Goal: Find specific page/section: Find specific page/section

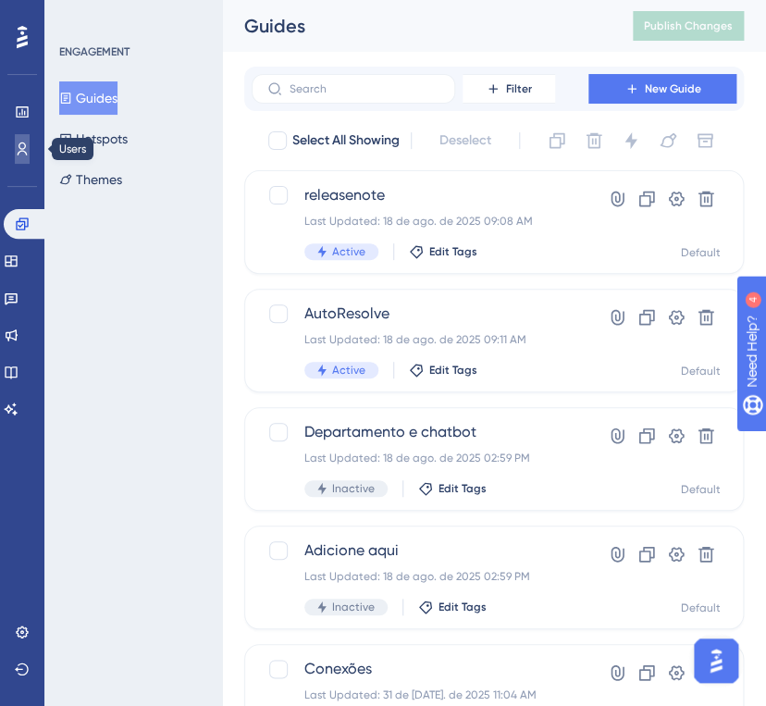
click at [29, 144] on icon at bounding box center [22, 149] width 15 height 15
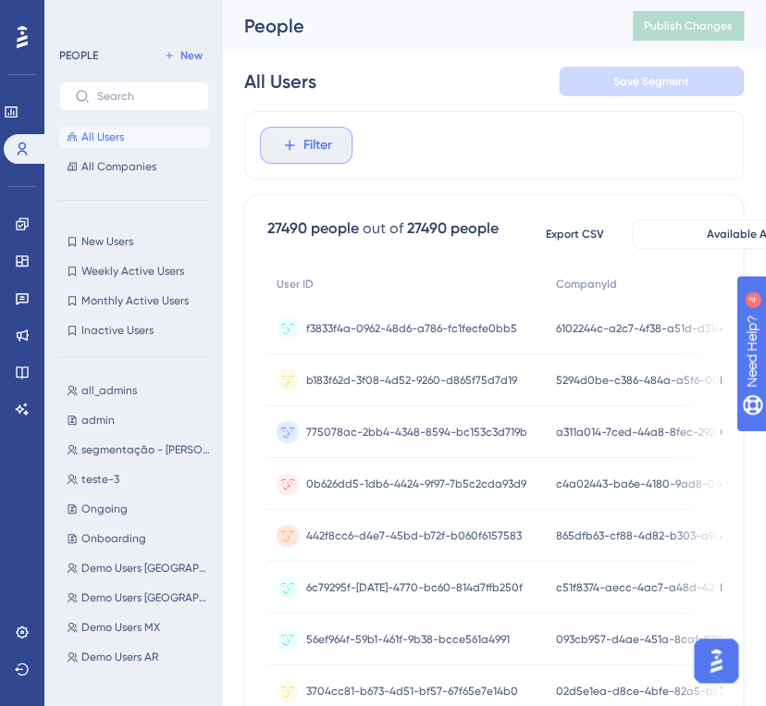
click at [326, 135] on span "Filter" at bounding box center [318, 145] width 29 height 22
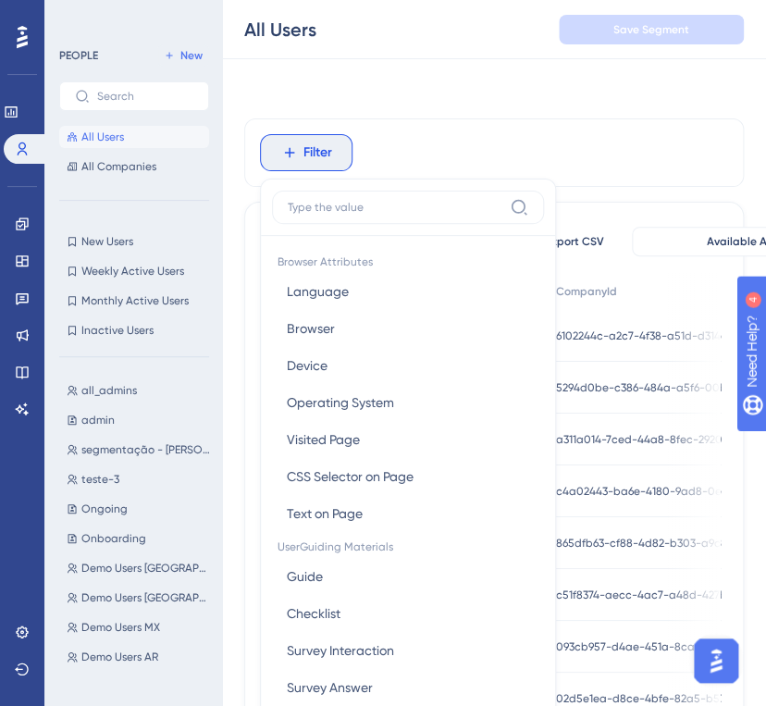
scroll to position [87, 0]
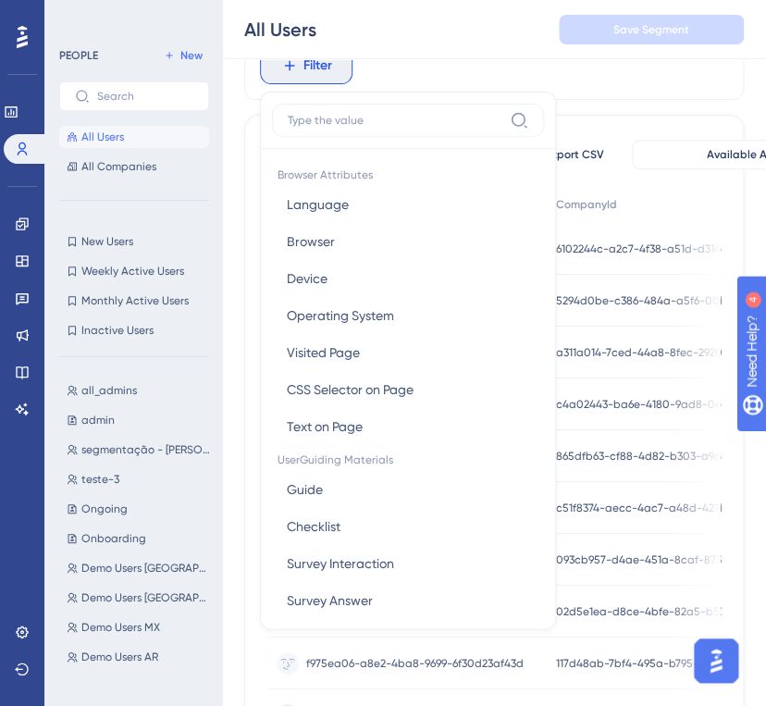
drag, startPoint x: 543, startPoint y: 238, endPoint x: 541, endPoint y: 281, distance: 43.6
click at [541, 281] on div "Browser Attributes Language Language Browser Browser Device Device Operating Sy…" at bounding box center [408, 383] width 272 height 468
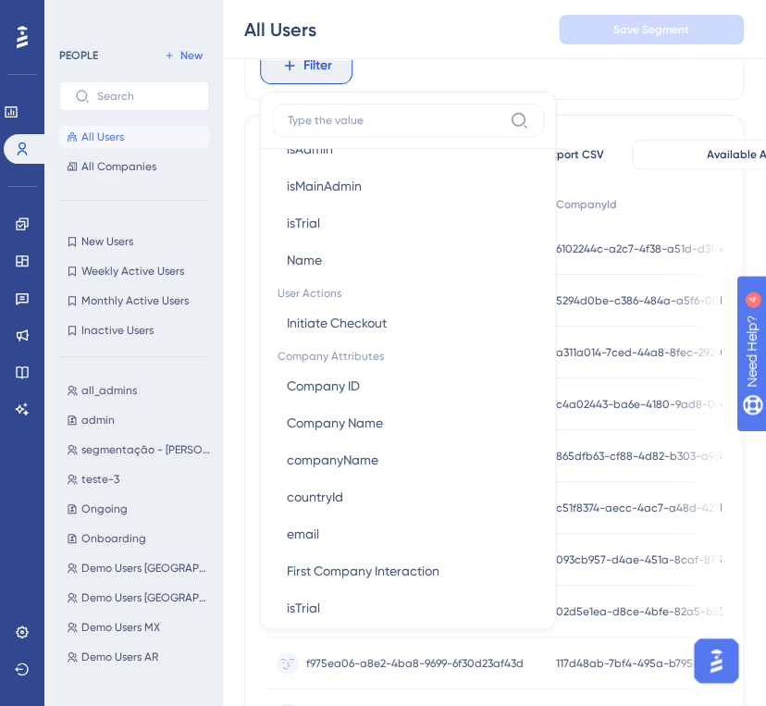
scroll to position [1311, 0]
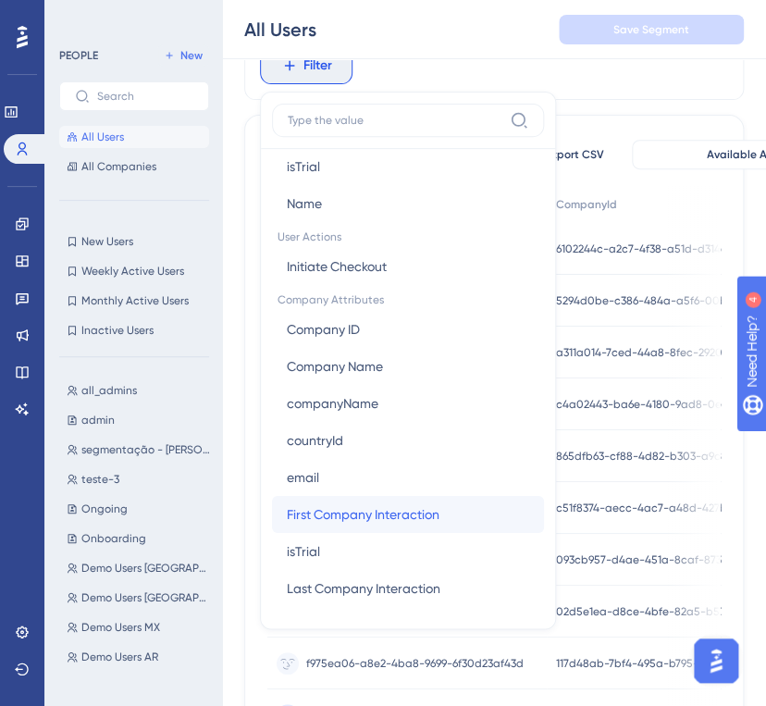
click at [477, 503] on button "First Company Interaction First Company Interaction" at bounding box center [408, 514] width 272 height 37
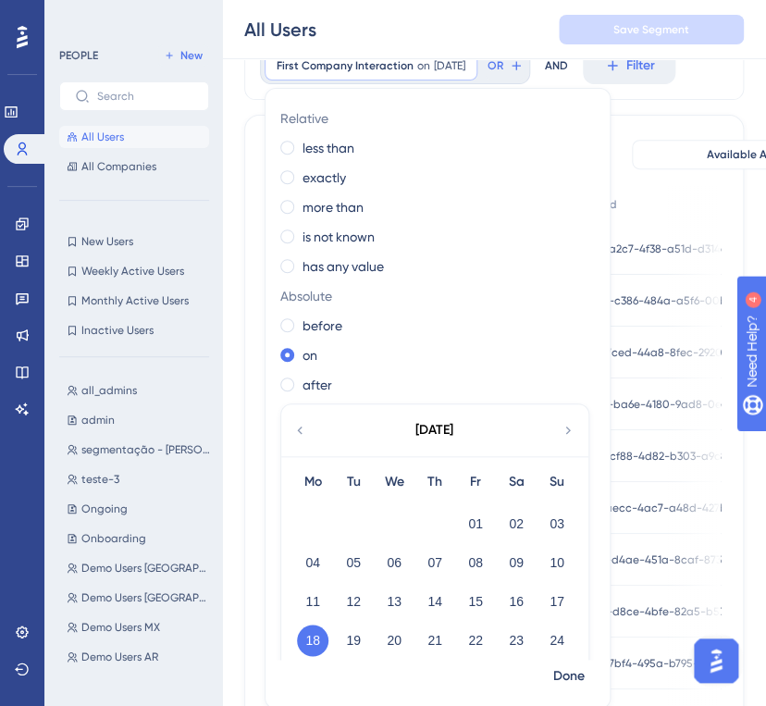
click at [301, 436] on icon at bounding box center [299, 430] width 15 height 17
click at [516, 368] on div "Relative less than exactly more than is not known has any value Absolute before…" at bounding box center [438, 382] width 344 height 556
click at [318, 175] on label "exactly" at bounding box center [325, 178] width 44 height 22
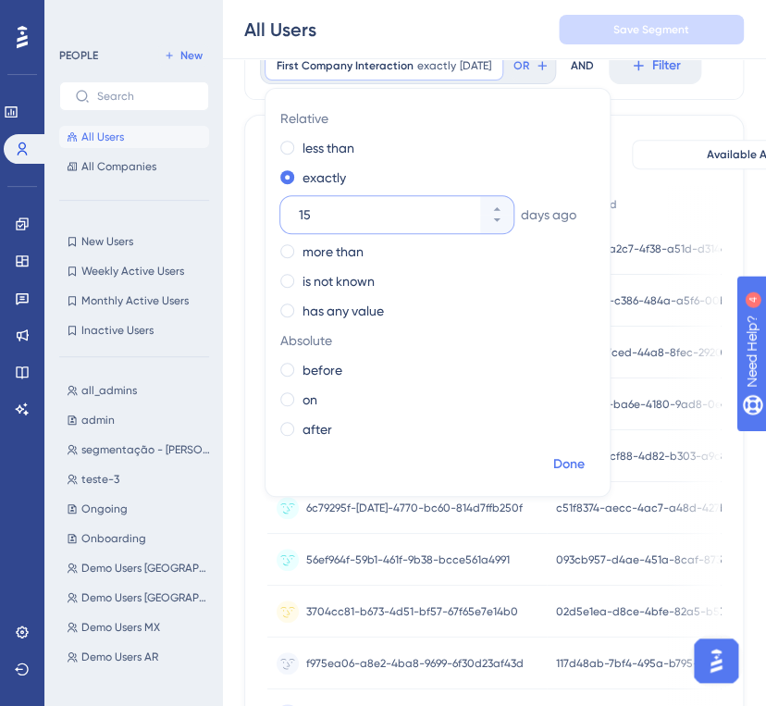
type input "15"
click at [578, 468] on span "Done" at bounding box center [568, 465] width 31 height 22
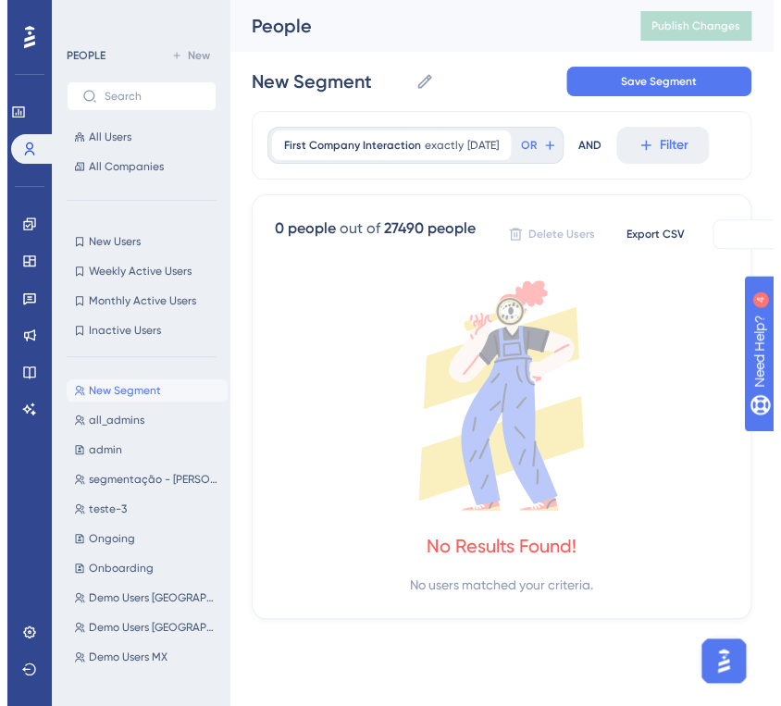
scroll to position [0, 0]
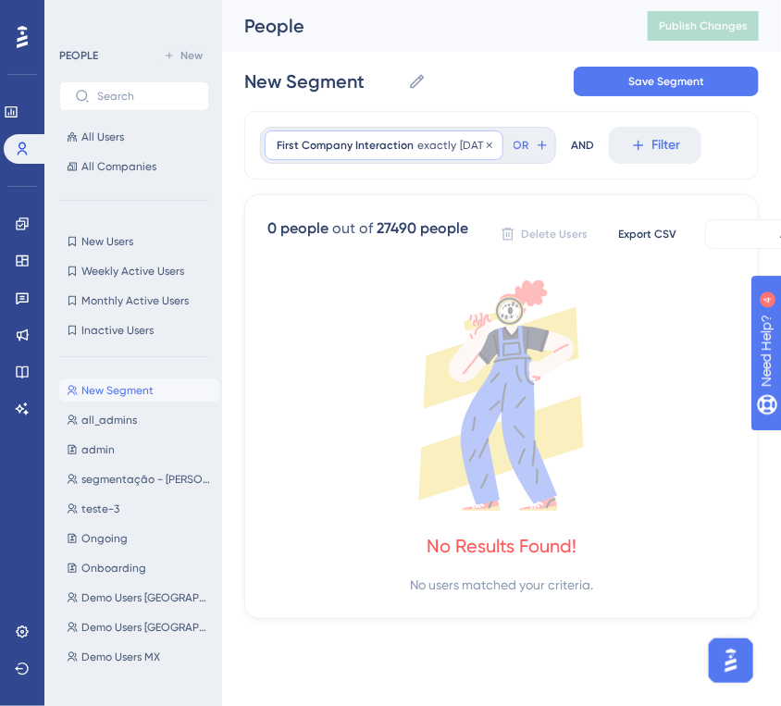
click at [465, 150] on span "[DATE]" at bounding box center [475, 145] width 31 height 15
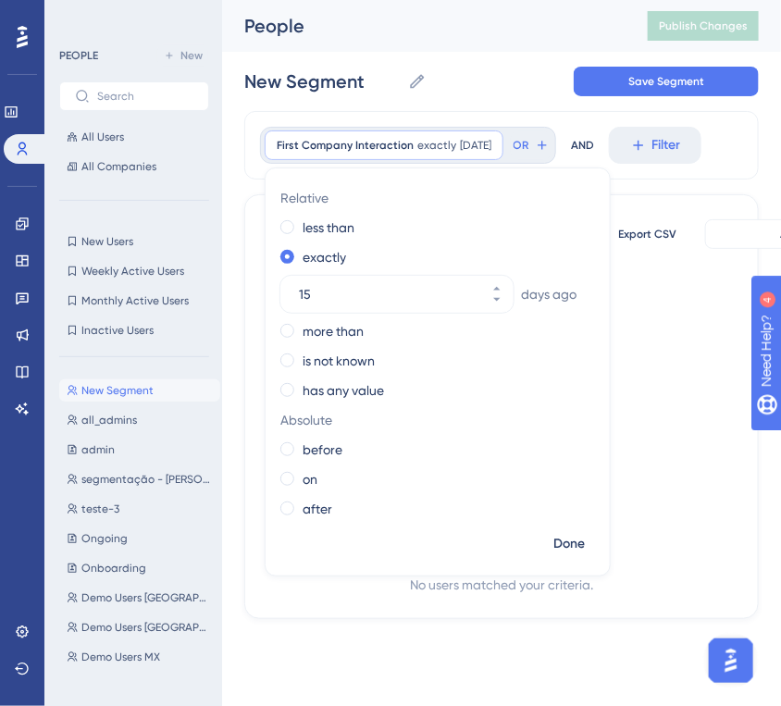
drag, startPoint x: 330, startPoint y: 291, endPoint x: 266, endPoint y: 290, distance: 64.8
click at [266, 290] on div "Relative less than exactly [DATE] more than is not known has any value Absolute…" at bounding box center [438, 355] width 344 height 344
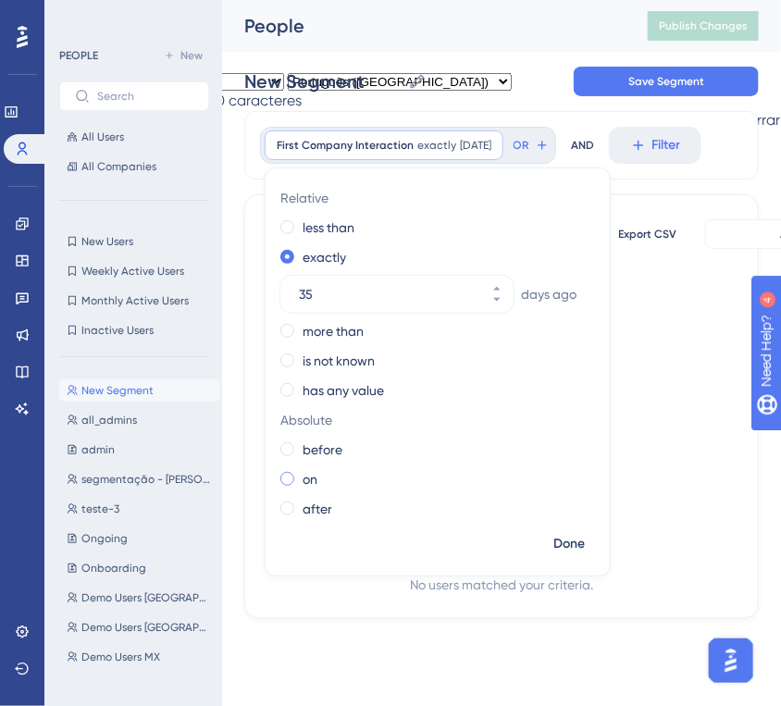
type input "35"
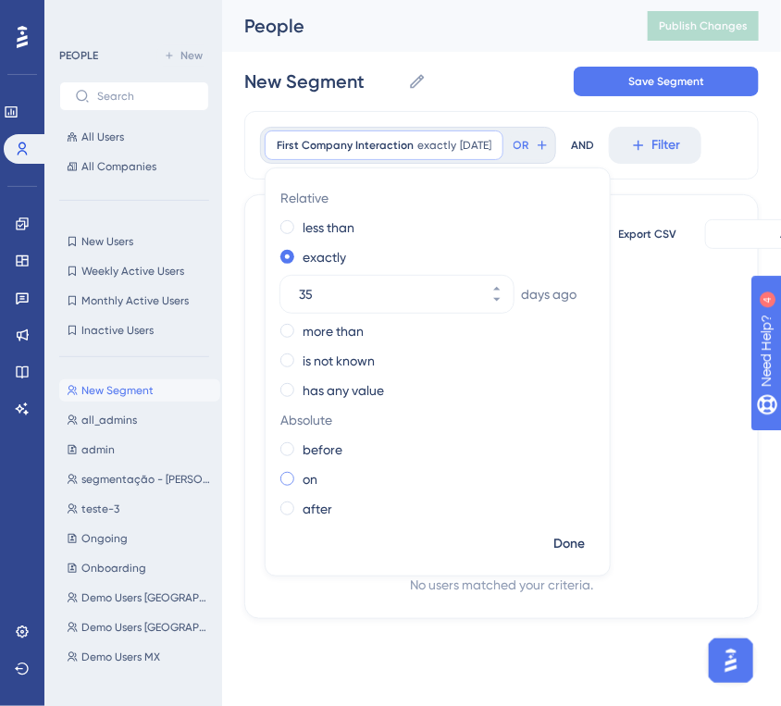
click at [327, 472] on div "on" at bounding box center [433, 479] width 307 height 22
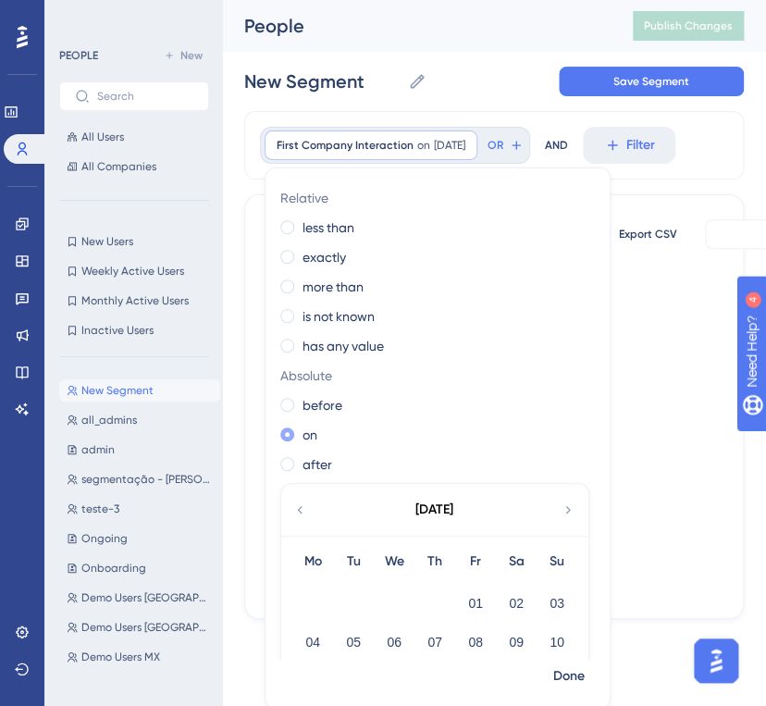
click at [313, 432] on label "on" at bounding box center [310, 435] width 15 height 22
click at [333, 264] on label "exactly" at bounding box center [325, 257] width 44 height 22
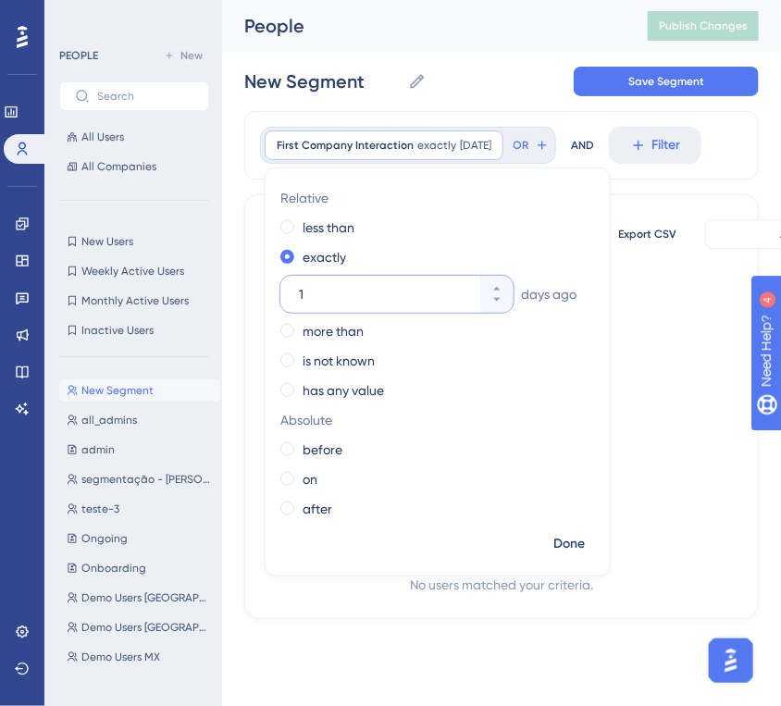
drag, startPoint x: 339, startPoint y: 297, endPoint x: 289, endPoint y: 298, distance: 50.0
click at [289, 298] on div "1" at bounding box center [380, 294] width 200 height 37
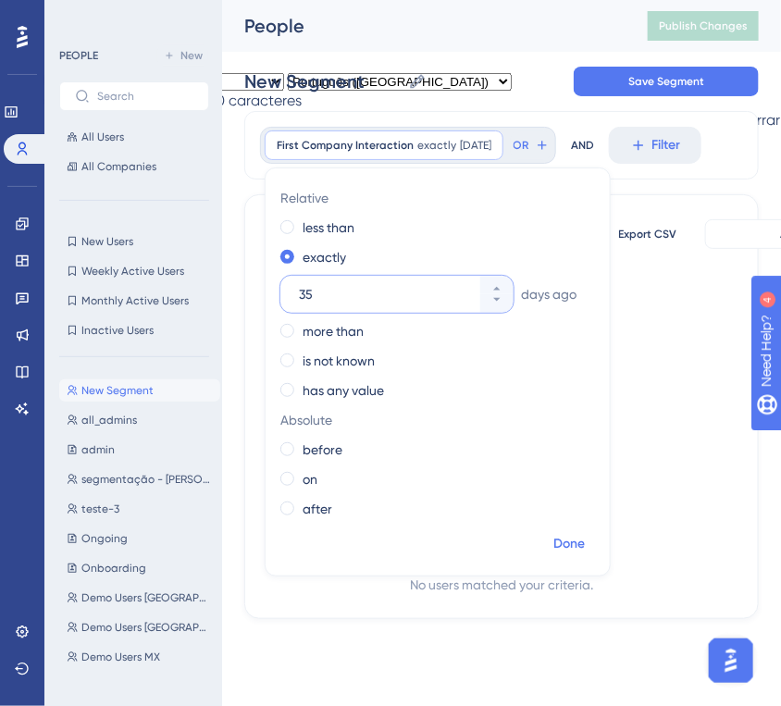
type input "35"
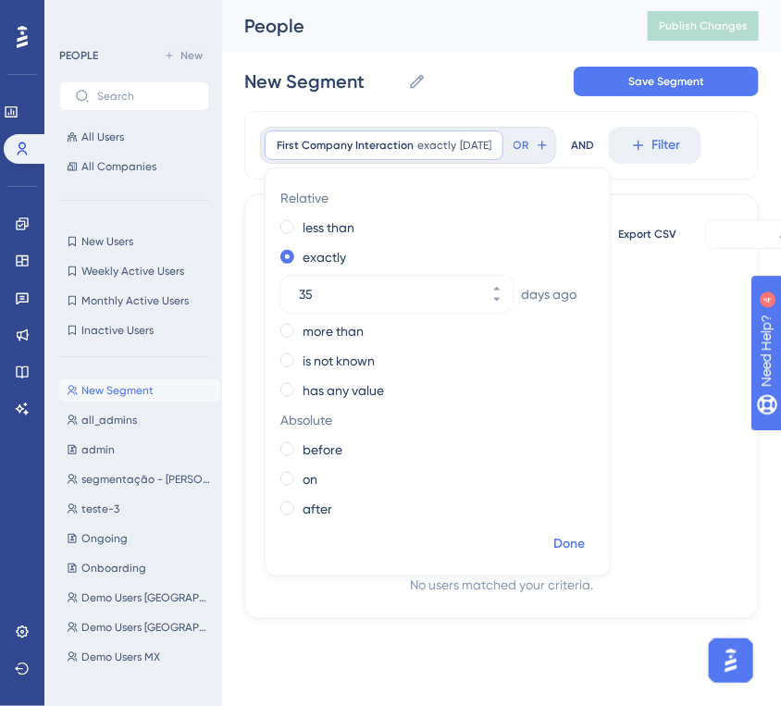
click at [567, 536] on span "Done" at bounding box center [568, 544] width 31 height 22
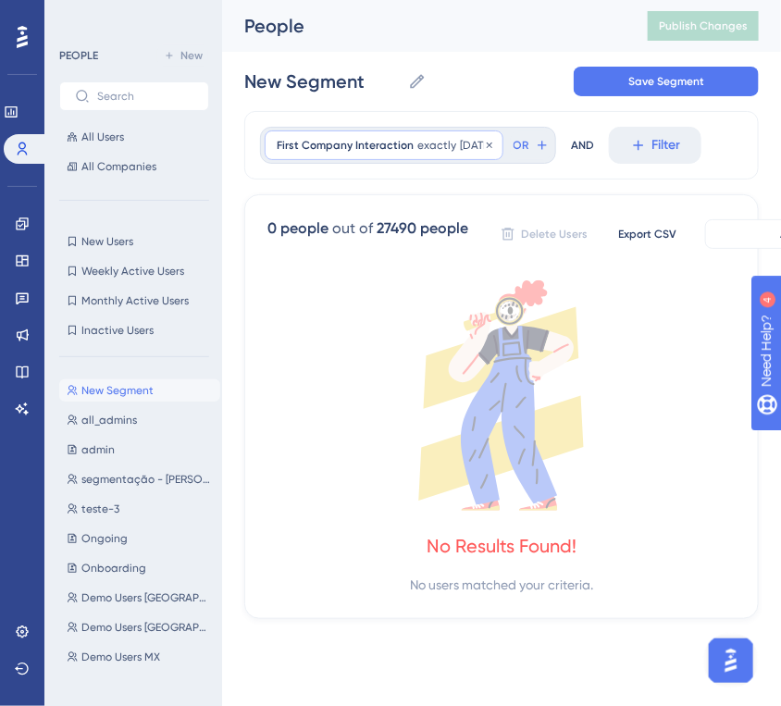
click at [489, 157] on div "First Company Interaction exactly [DATE] [DATE] Remove" at bounding box center [384, 146] width 239 height 30
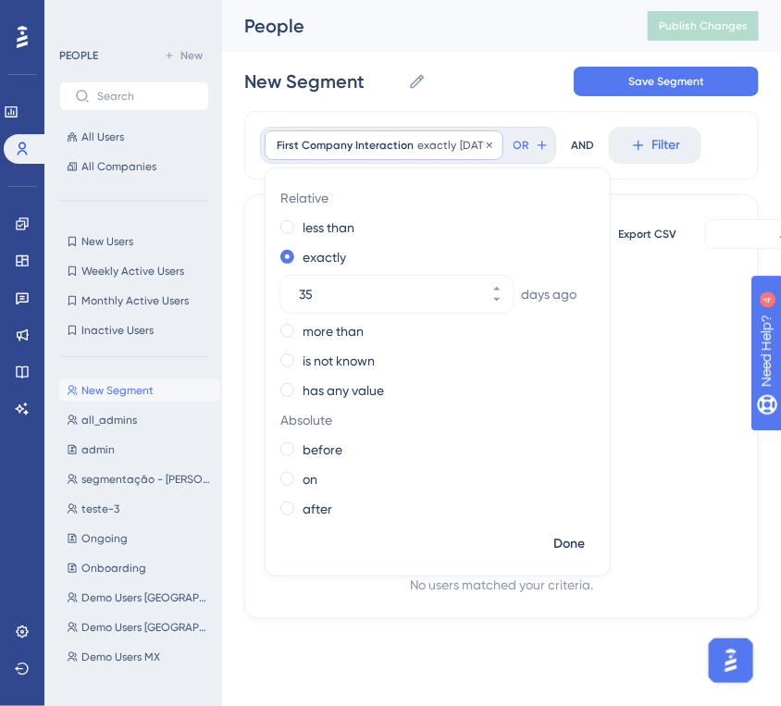
click at [397, 143] on span "First Company Interaction" at bounding box center [345, 145] width 137 height 15
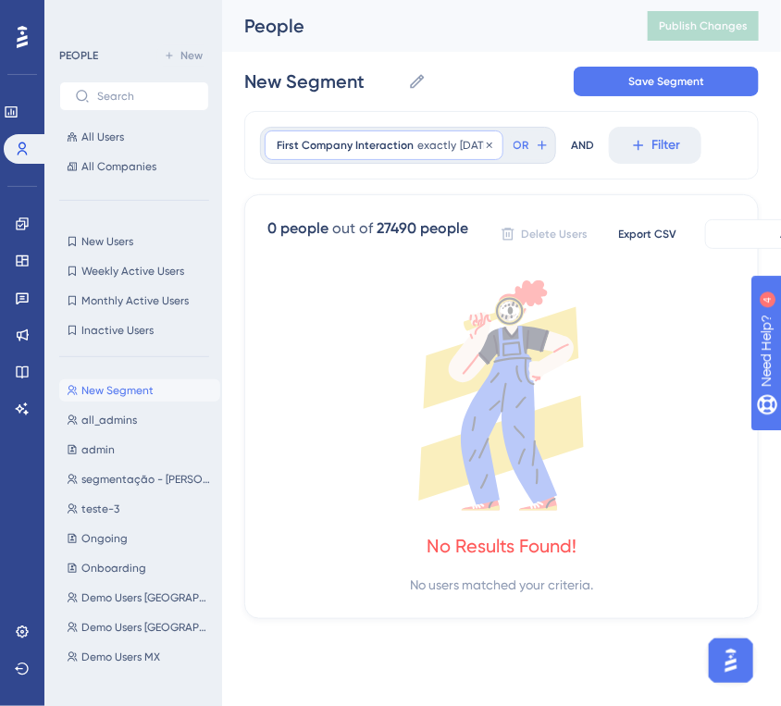
click at [397, 143] on span "First Company Interaction" at bounding box center [345, 145] width 137 height 15
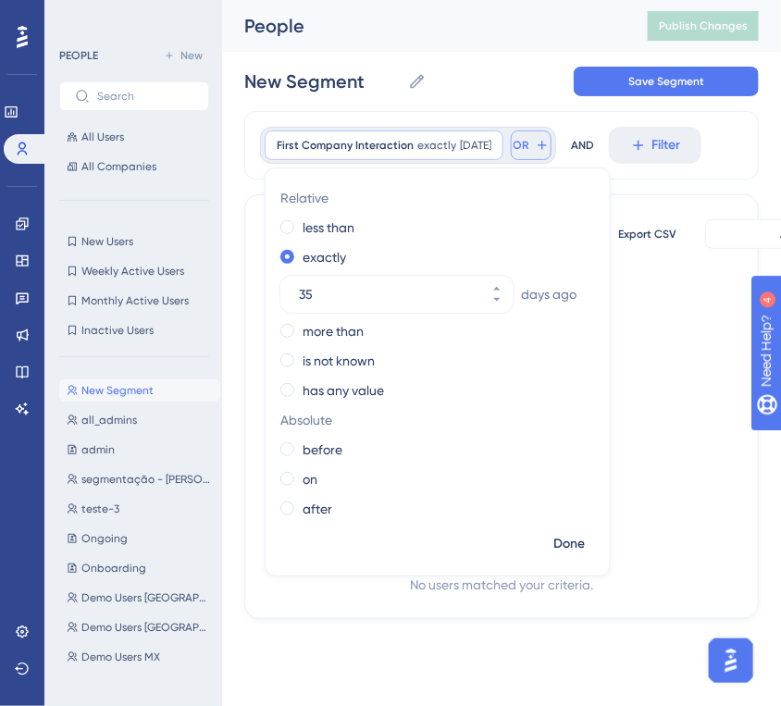
click at [529, 150] on span "OR" at bounding box center [522, 145] width 16 height 15
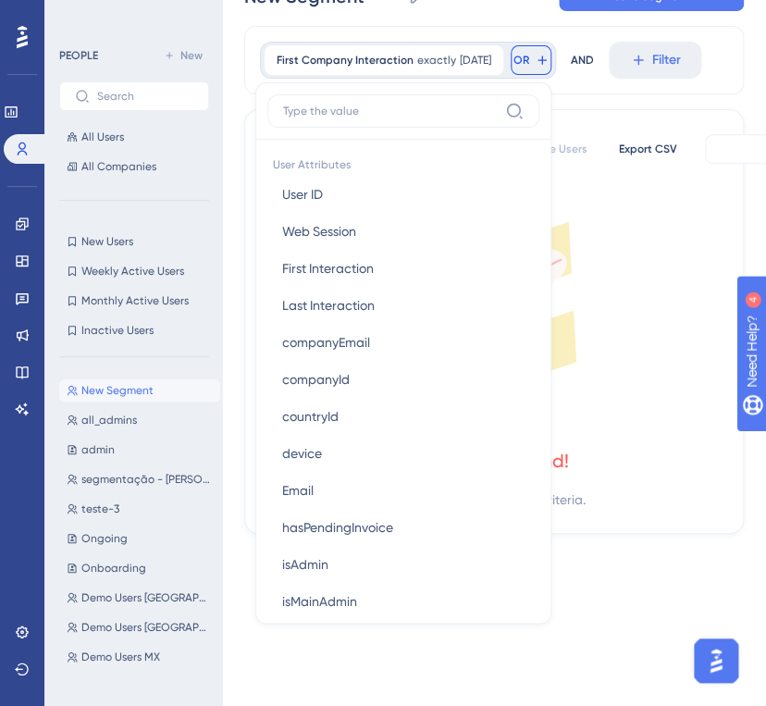
scroll to position [794, 0]
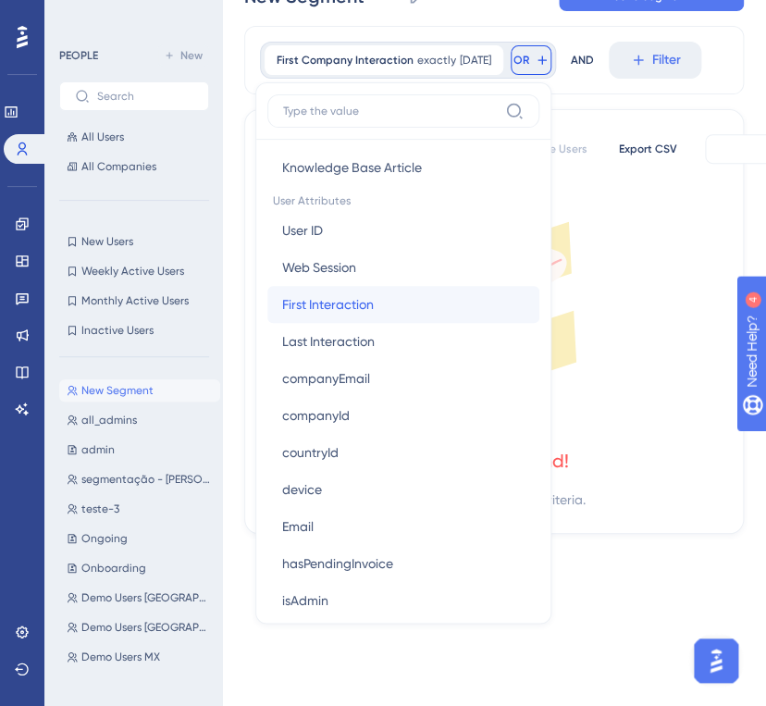
click at [517, 286] on button "First Interaction First Interaction" at bounding box center [403, 304] width 272 height 37
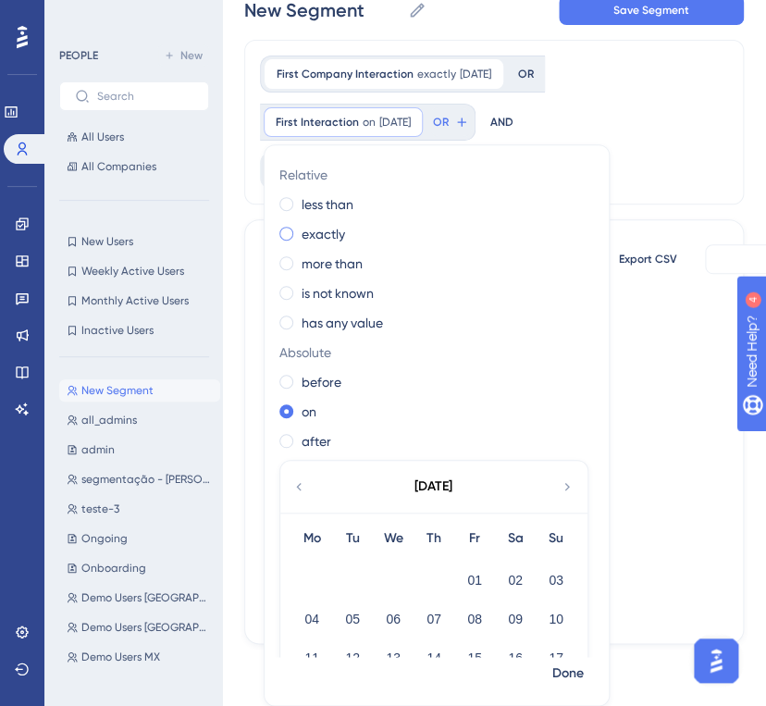
click at [355, 231] on div "exactly" at bounding box center [433, 234] width 307 height 22
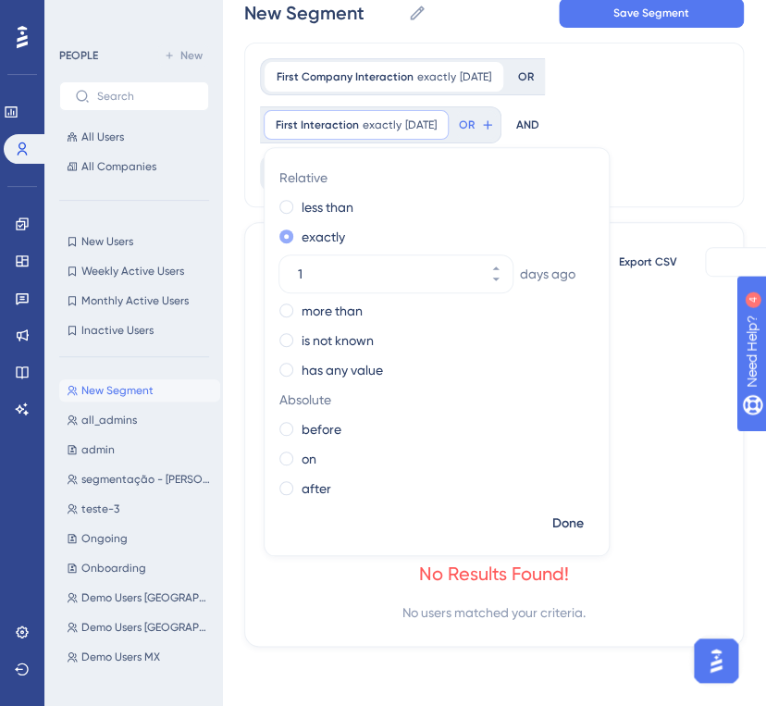
scroll to position [68, 0]
drag, startPoint x: 348, startPoint y: 280, endPoint x: 307, endPoint y: 276, distance: 40.9
click at [307, 276] on input "1" at bounding box center [387, 275] width 178 height 22
drag, startPoint x: 311, startPoint y: 281, endPoint x: 283, endPoint y: 280, distance: 27.8
click at [283, 280] on div "1" at bounding box center [380, 274] width 200 height 37
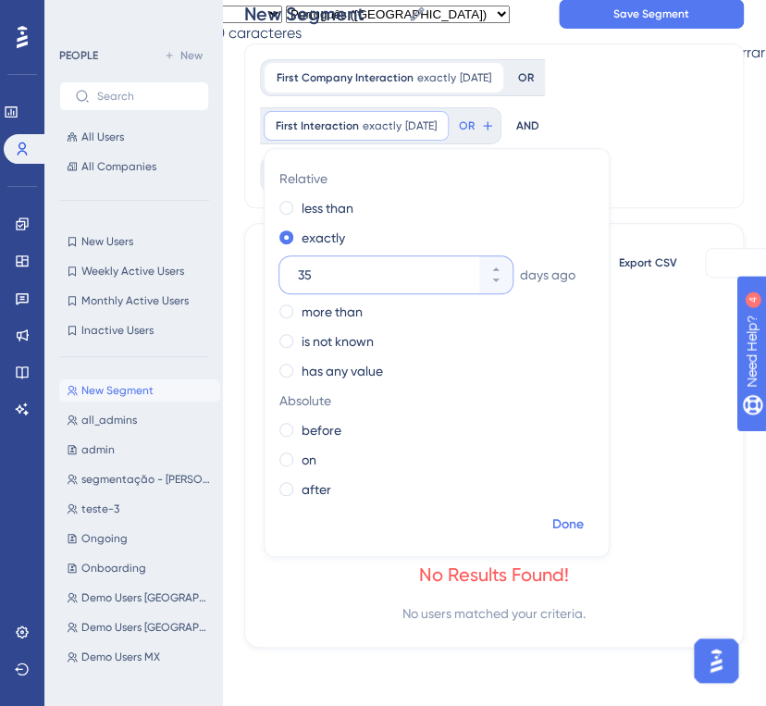
type input "35"
click at [578, 528] on span "Done" at bounding box center [568, 525] width 31 height 22
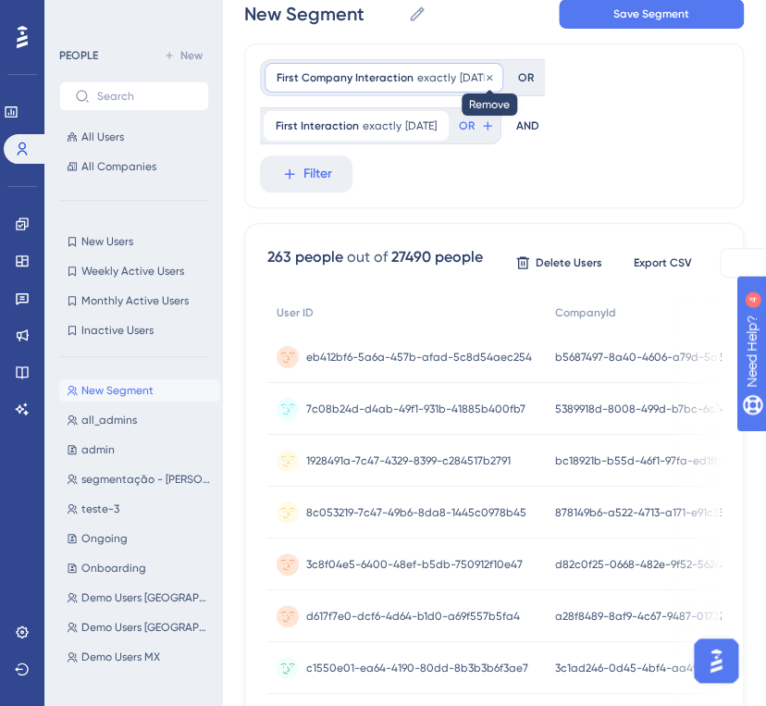
click at [495, 79] on icon at bounding box center [489, 77] width 11 height 11
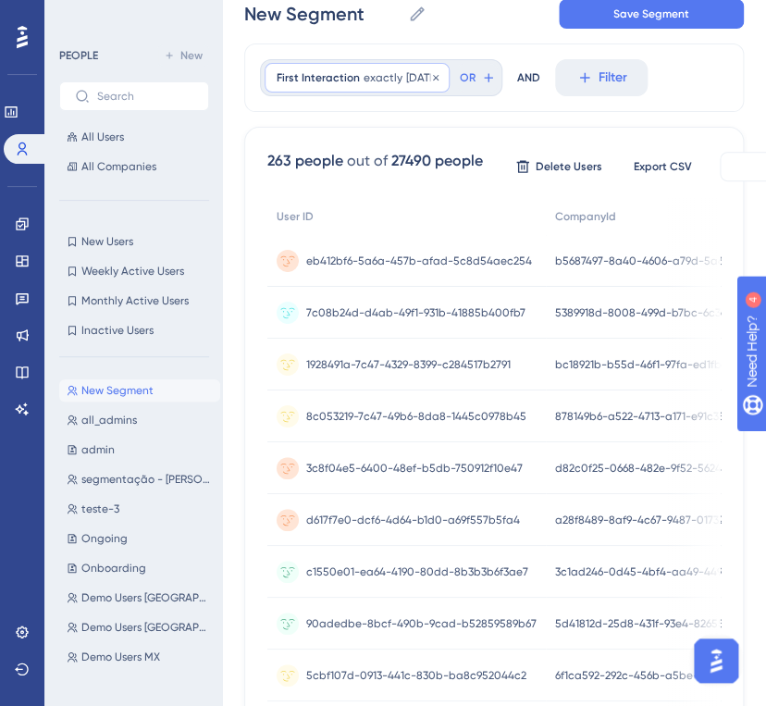
click at [399, 75] on div "First Interaction exactly [DATE] [DATE] Remove" at bounding box center [357, 78] width 185 height 30
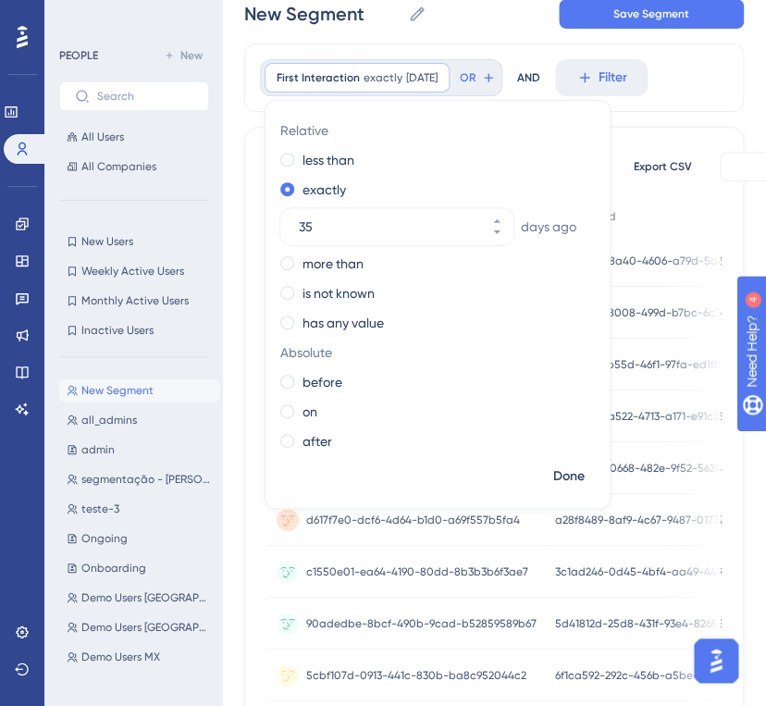
click at [484, 45] on div "First Interaction exactly [DATE] [DATE] Remove Relative less than exactly [DATE…" at bounding box center [494, 78] width 500 height 68
